Goal: Communication & Community: Answer question/provide support

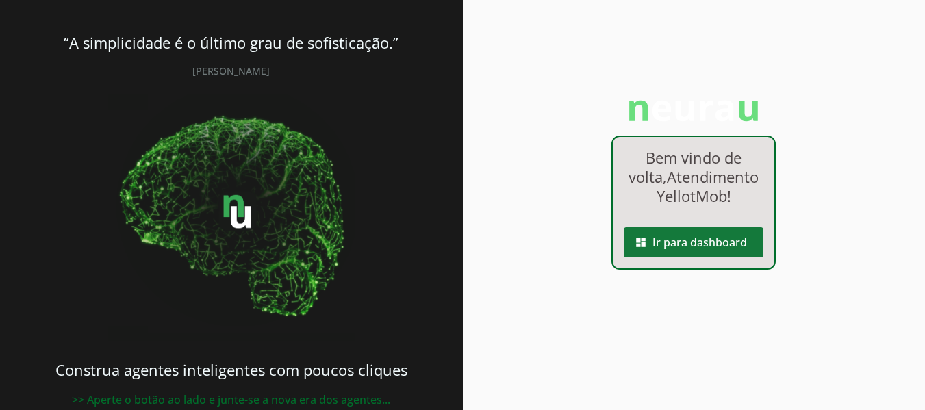
click at [719, 252] on span at bounding box center [693, 242] width 140 height 33
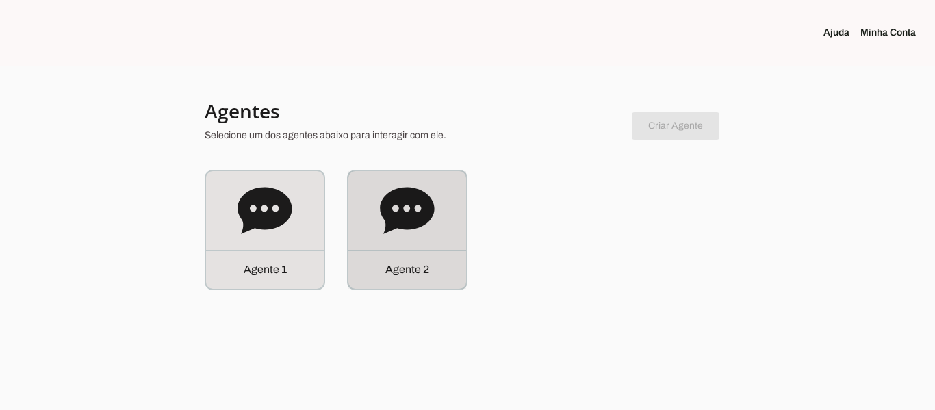
click at [390, 218] on icon at bounding box center [407, 210] width 54 height 47
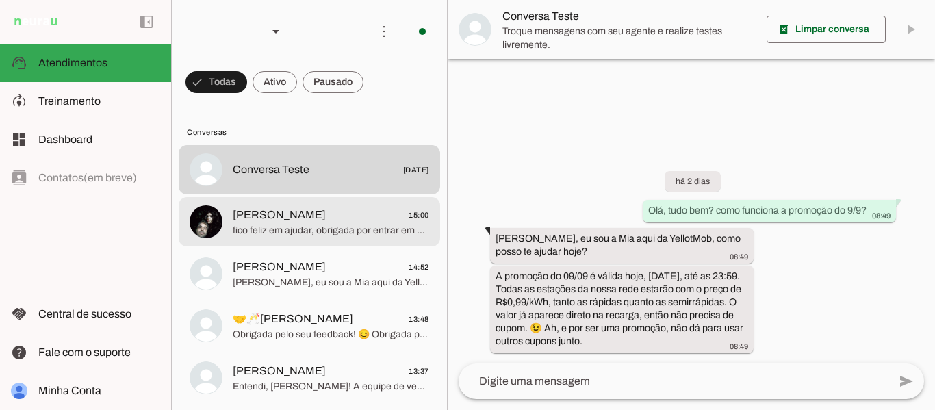
click at [294, 218] on span "[PERSON_NAME] 15:00" at bounding box center [331, 215] width 196 height 17
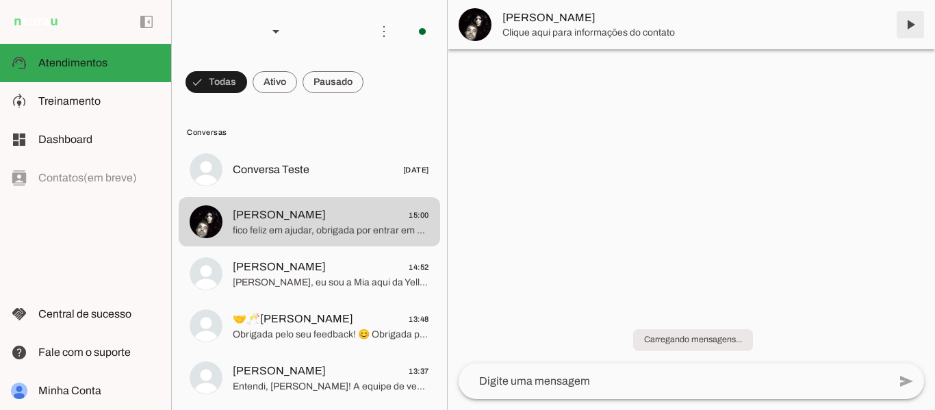
click at [911, 25] on span at bounding box center [910, 24] width 33 height 33
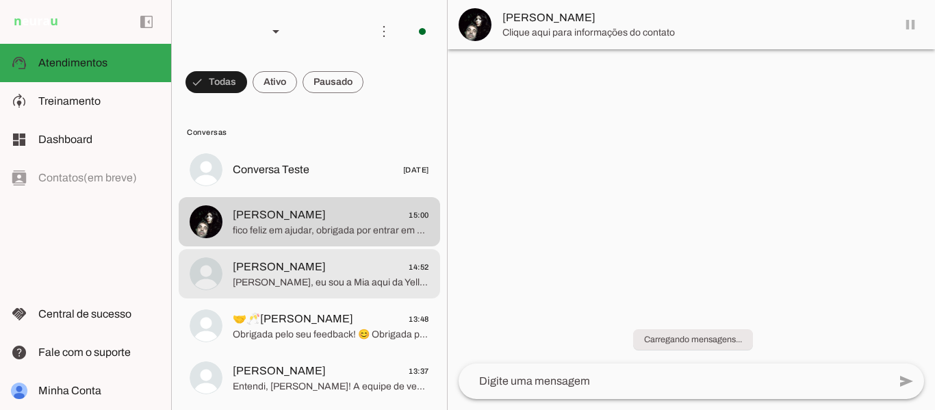
click at [277, 274] on span "[PERSON_NAME]" at bounding box center [279, 267] width 93 height 16
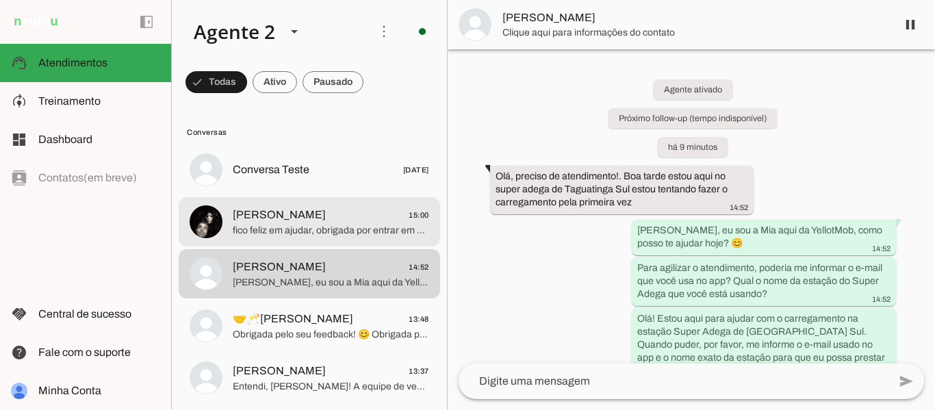
click at [296, 224] on span "fico feliz em ajudar, obrigada por entrar em contato ⚡🚗😉" at bounding box center [331, 231] width 196 height 14
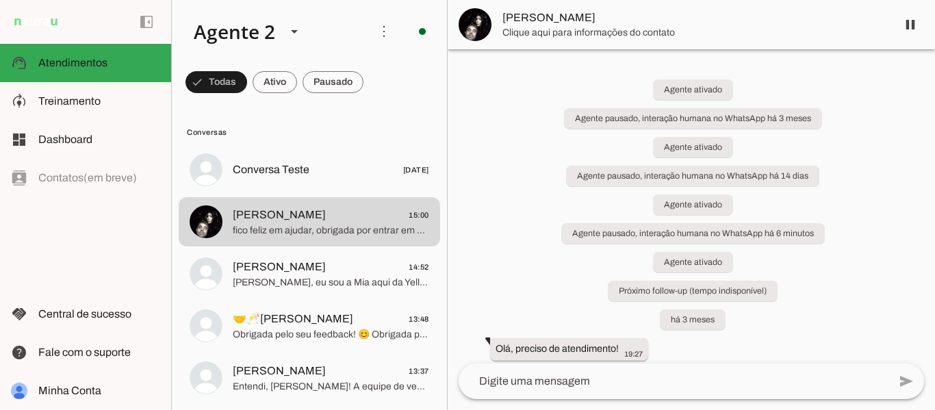
scroll to position [8386, 0]
